Goal: Information Seeking & Learning: Learn about a topic

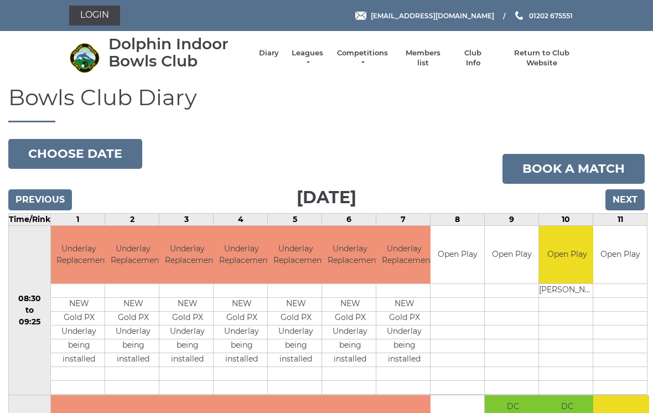
click at [325, 58] on link "Leagues" at bounding box center [307, 58] width 35 height 20
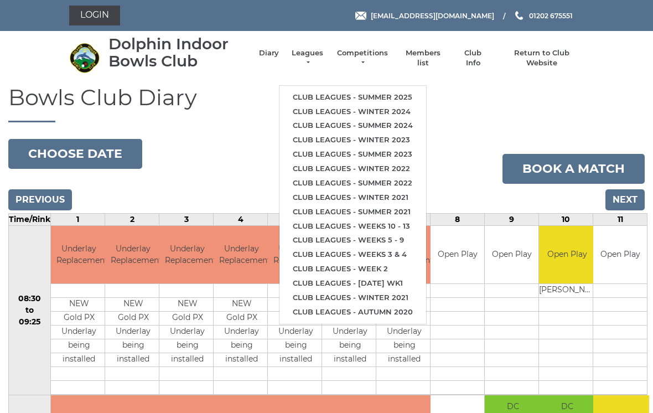
click at [380, 94] on link "Club leagues - Summer 2025" at bounding box center [352, 97] width 147 height 14
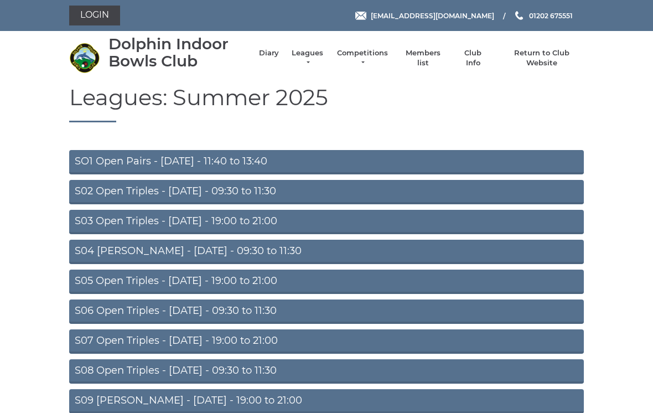
click at [269, 338] on link "S07 Open Triples - Thursday - 19:00 to 21:00" at bounding box center [326, 341] width 515 height 24
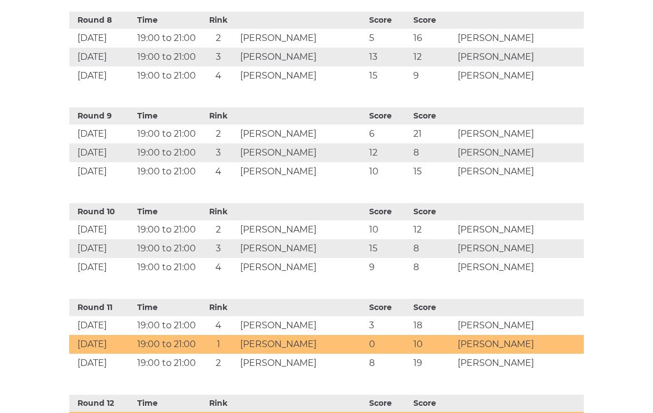
scroll to position [1152, 0]
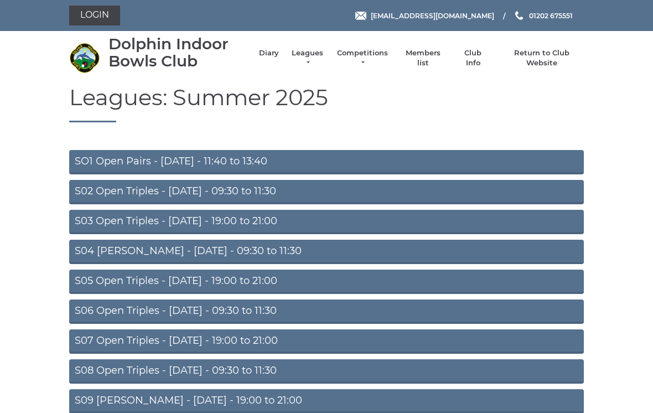
click at [307, 404] on link "S09 Aussie Pairs - Friday - 19:00 to 21:00" at bounding box center [326, 401] width 515 height 24
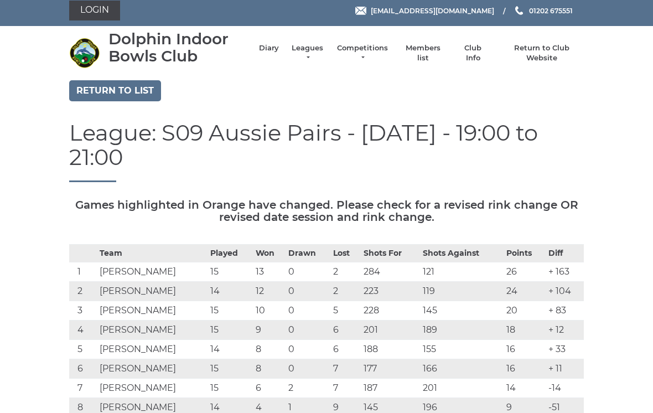
scroll to position [6, 0]
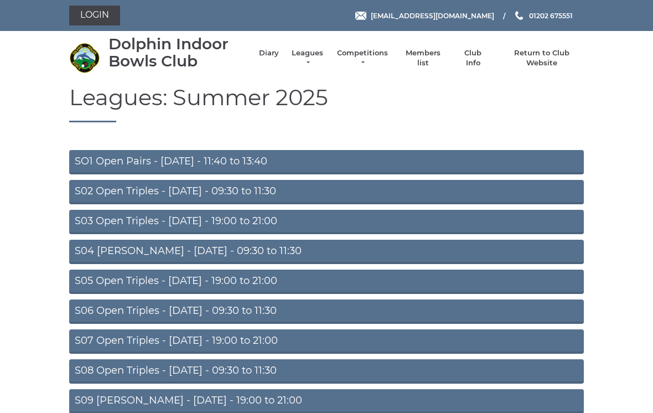
click at [237, 366] on link "S08 Open Triples - [DATE] - 09:30 to 11:30" at bounding box center [326, 371] width 515 height 24
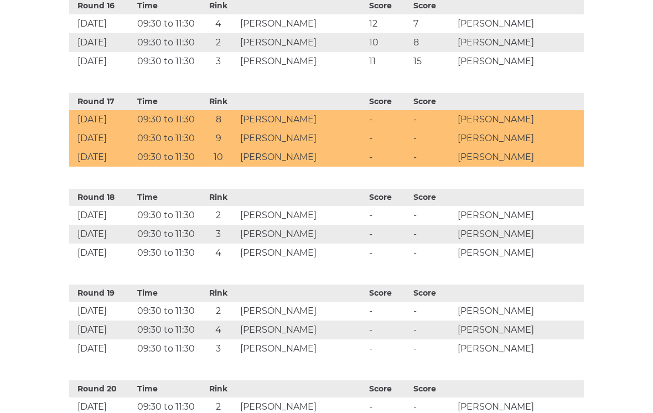
scroll to position [1913, 0]
